Goal: Transaction & Acquisition: Purchase product/service

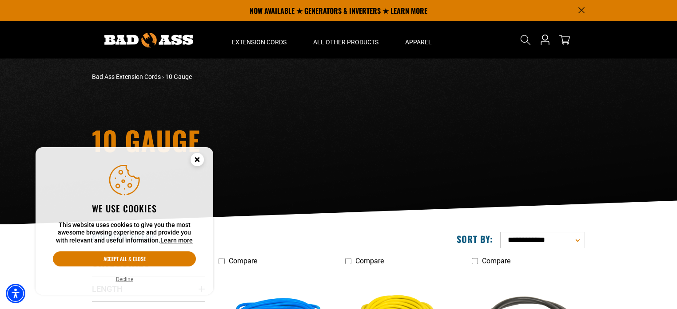
click at [196, 160] on icon "Cookie Consent" at bounding box center [196, 159] width 3 height 3
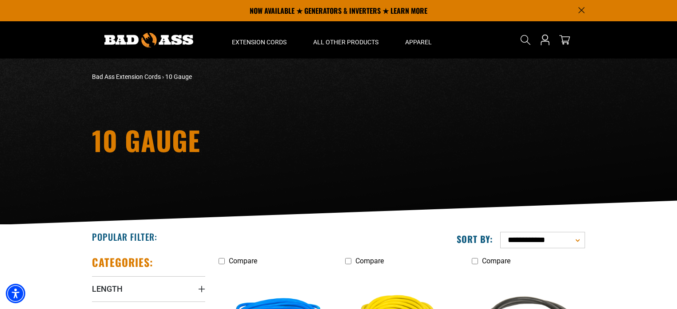
click at [196, 160] on icon "Cookie Consent" at bounding box center [196, 159] width 3 height 3
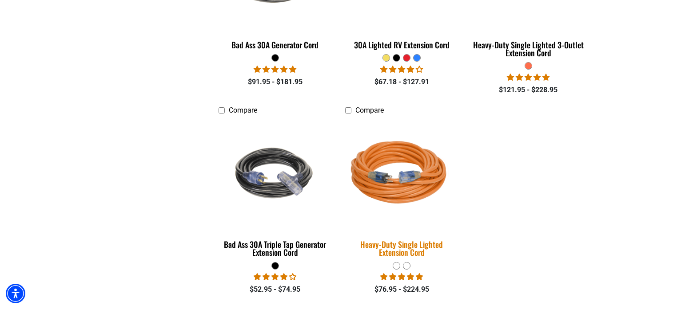
scroll to position [568, 0]
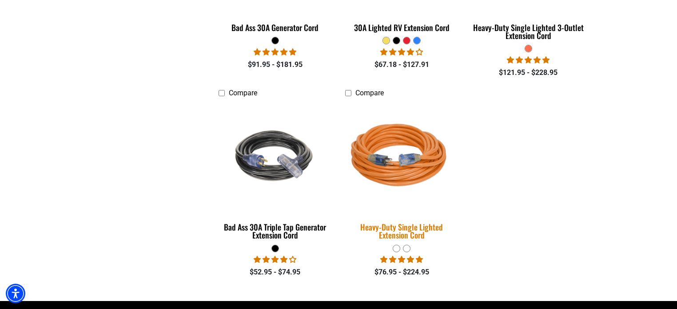
click at [406, 227] on div "Heavy-Duty Single Lighted Extension Cord" at bounding box center [401, 231] width 113 height 16
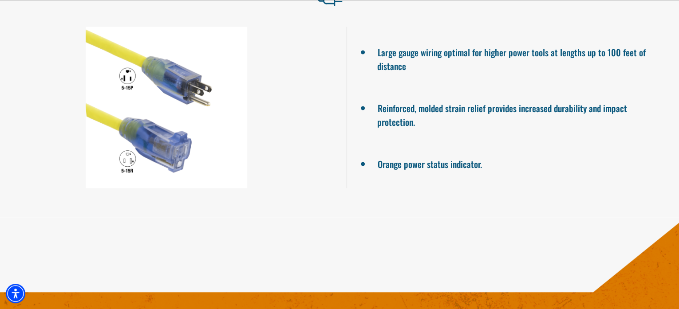
scroll to position [639, 0]
